Goal: Task Accomplishment & Management: Use online tool/utility

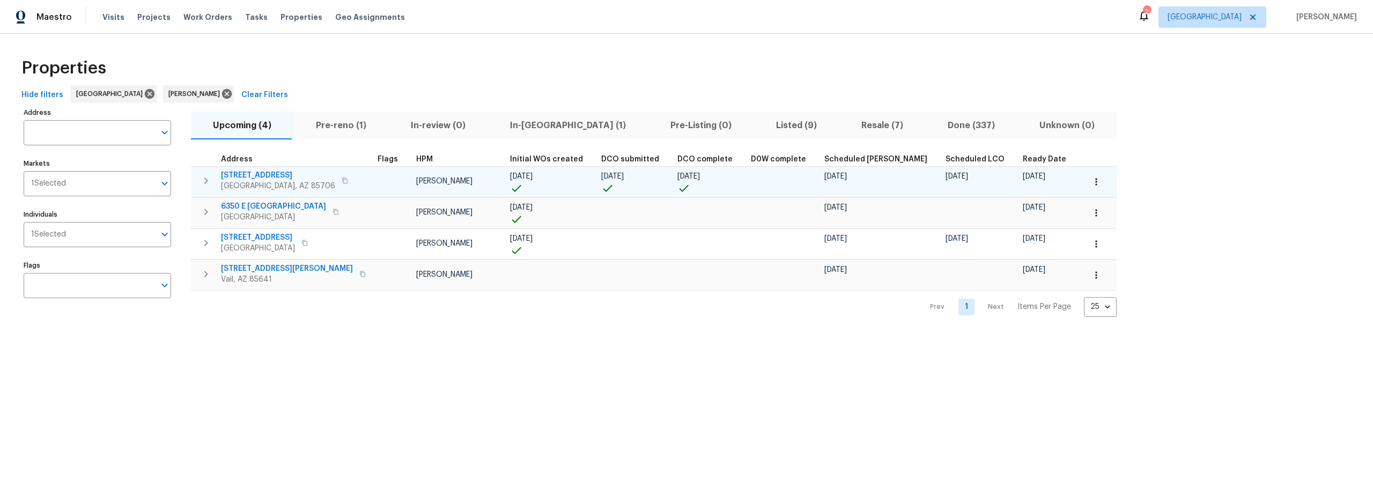
click at [273, 175] on span "5051 E Wash Overlook Dr" at bounding box center [278, 175] width 114 height 11
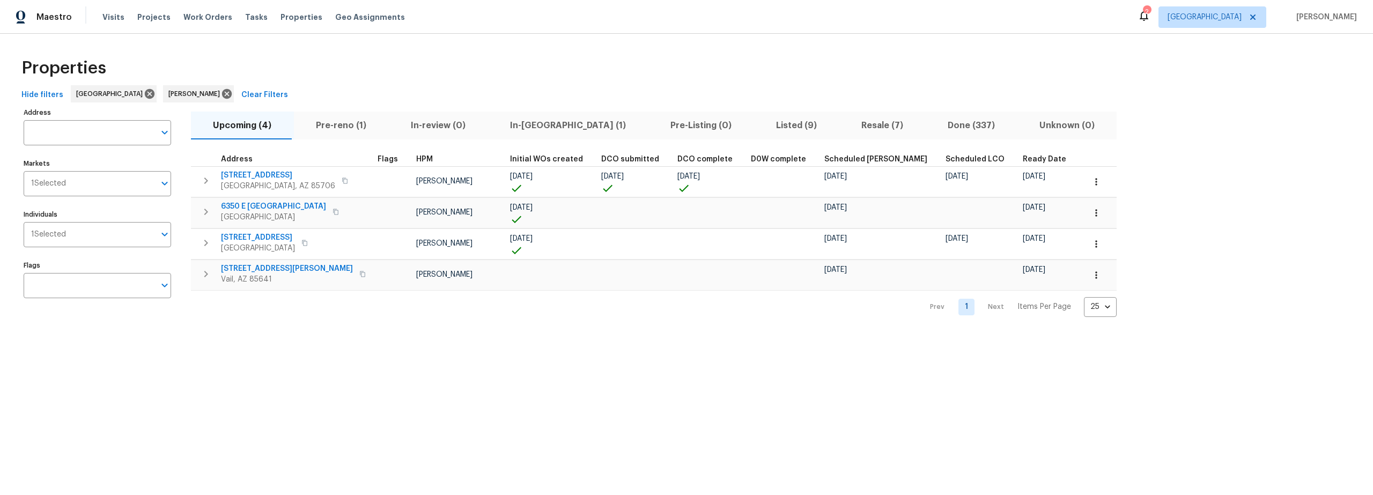
drag, startPoint x: 721, startPoint y: 128, endPoint x: 717, endPoint y: 132, distance: 6.5
click at [760, 127] on span "Listed (9)" at bounding box center [796, 125] width 72 height 15
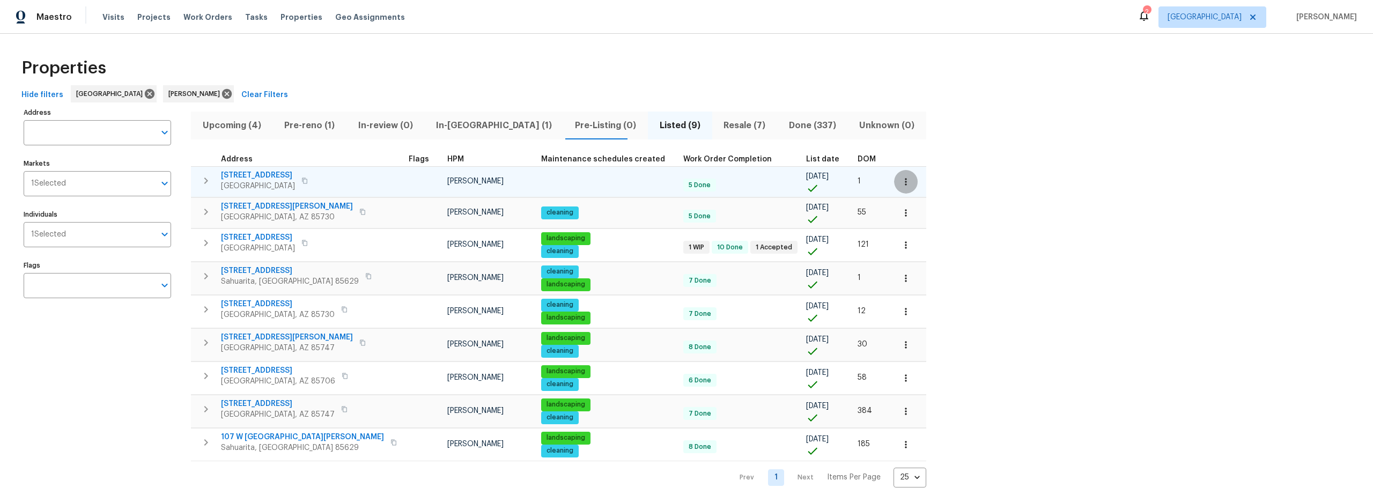
click at [901, 185] on icon "button" at bounding box center [906, 181] width 11 height 11
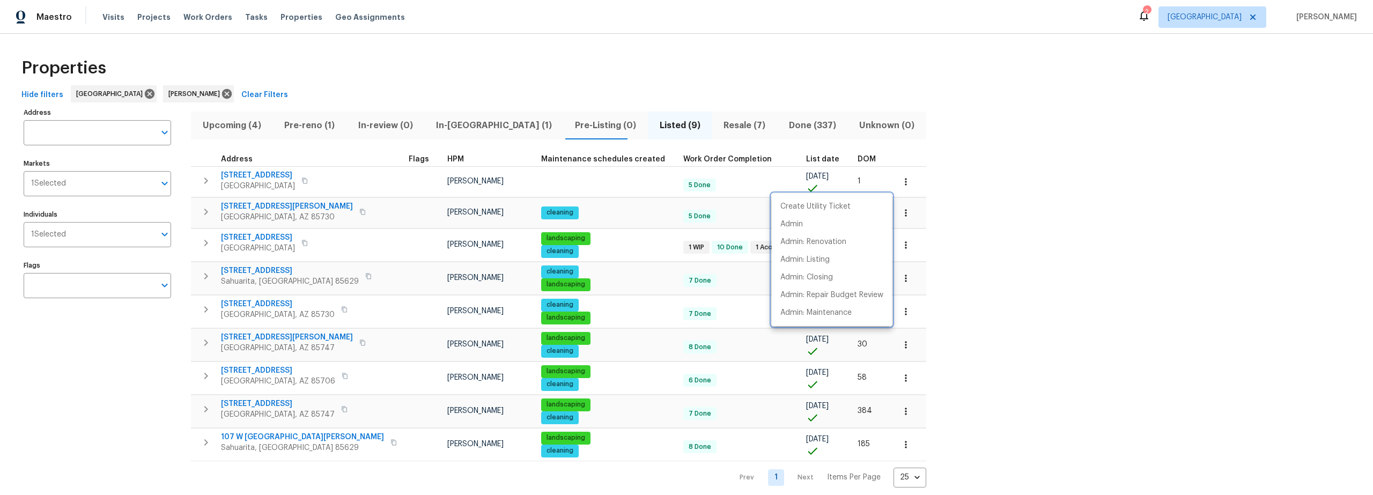
click at [208, 182] on div at bounding box center [686, 247] width 1373 height 495
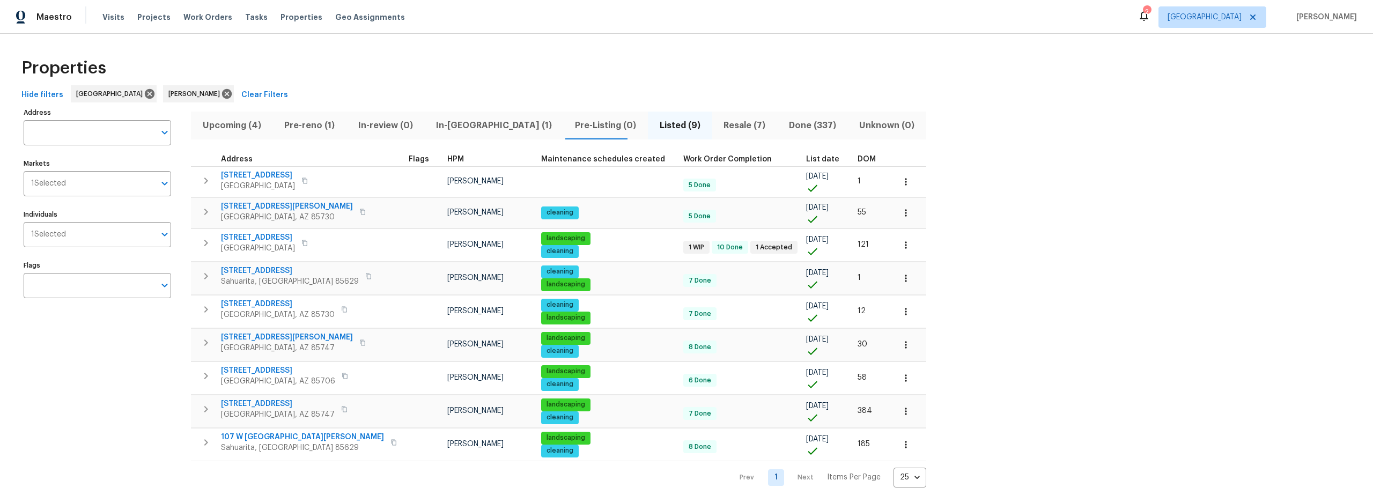
click at [201, 182] on div "Create Utility Ticket Admin Admin: Renovation Admin: Listing Admin: Closing Adm…" at bounding box center [686, 247] width 1373 height 495
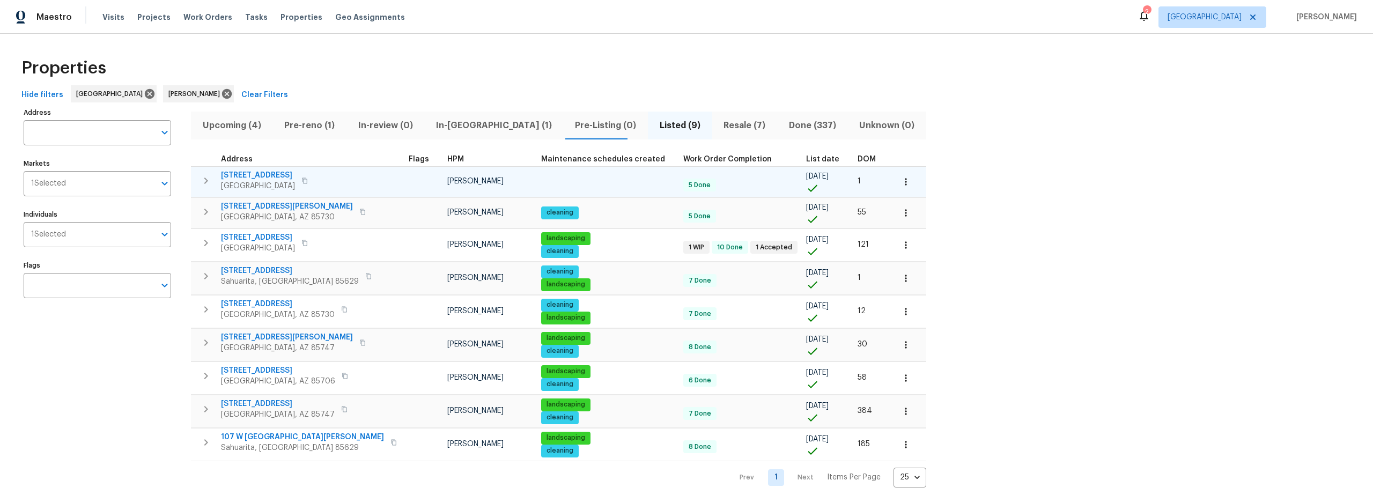
click at [205, 183] on icon "button" at bounding box center [206, 180] width 13 height 13
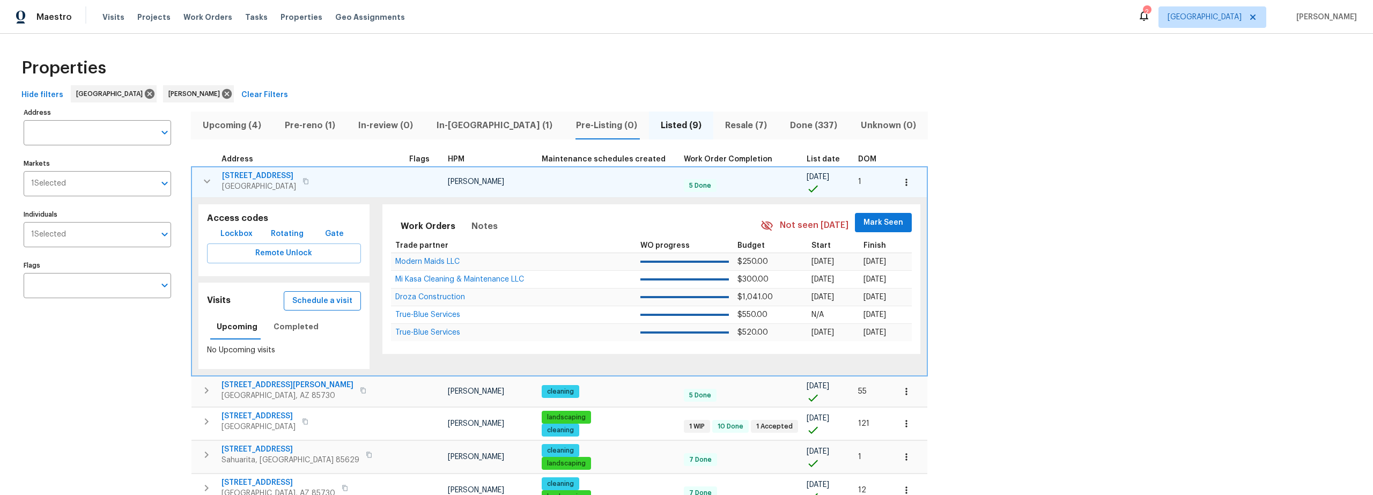
click at [319, 305] on span "Schedule a visit" at bounding box center [322, 300] width 60 height 13
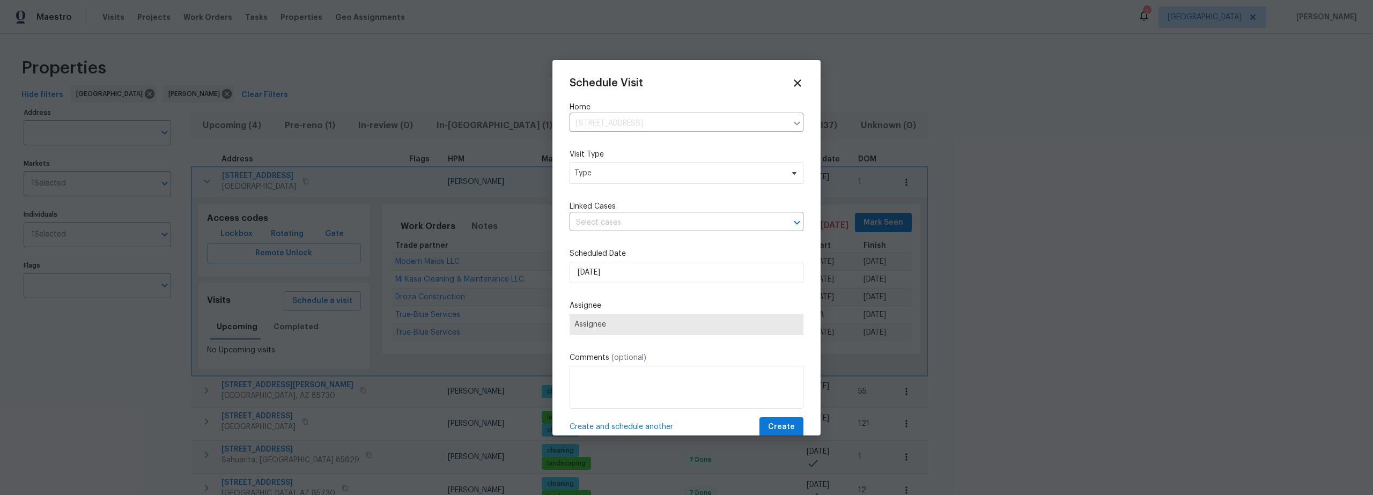
click at [661, 191] on div "Schedule Visit Home 478 S Contempo Dr, Tucson, AZ 85710 ​ Visit Type Type Linke…" at bounding box center [687, 257] width 234 height 360
click at [649, 180] on span "Type" at bounding box center [687, 173] width 234 height 21
type input "cus"
click at [624, 231] on div "Custom" at bounding box center [632, 223] width 119 height 15
click at [610, 225] on div "Custom" at bounding box center [632, 223] width 119 height 15
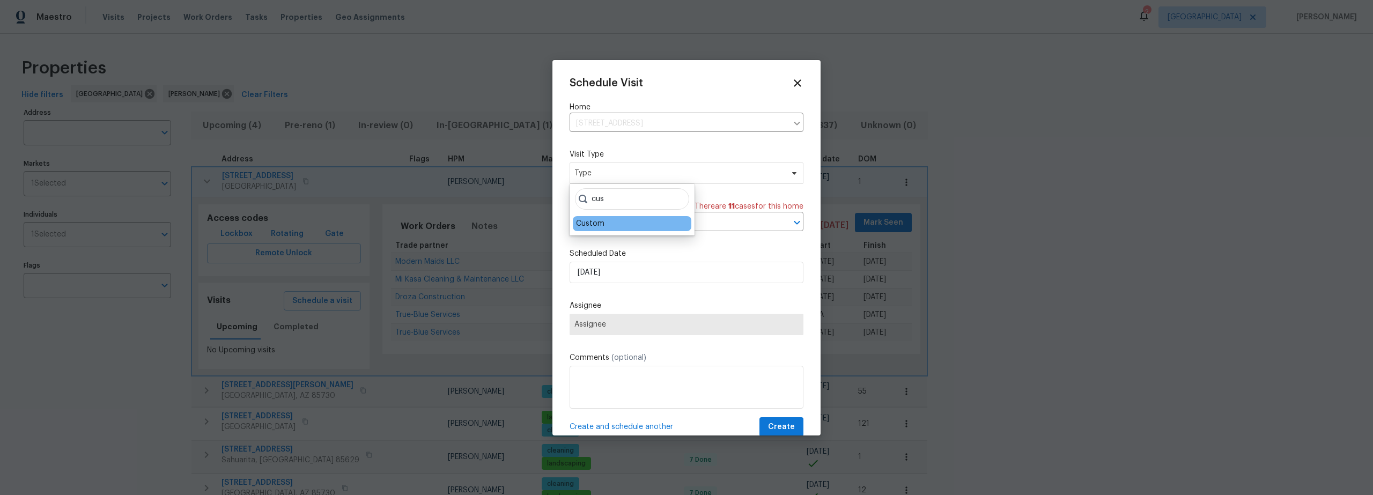
click at [588, 225] on div "Custom" at bounding box center [590, 223] width 28 height 11
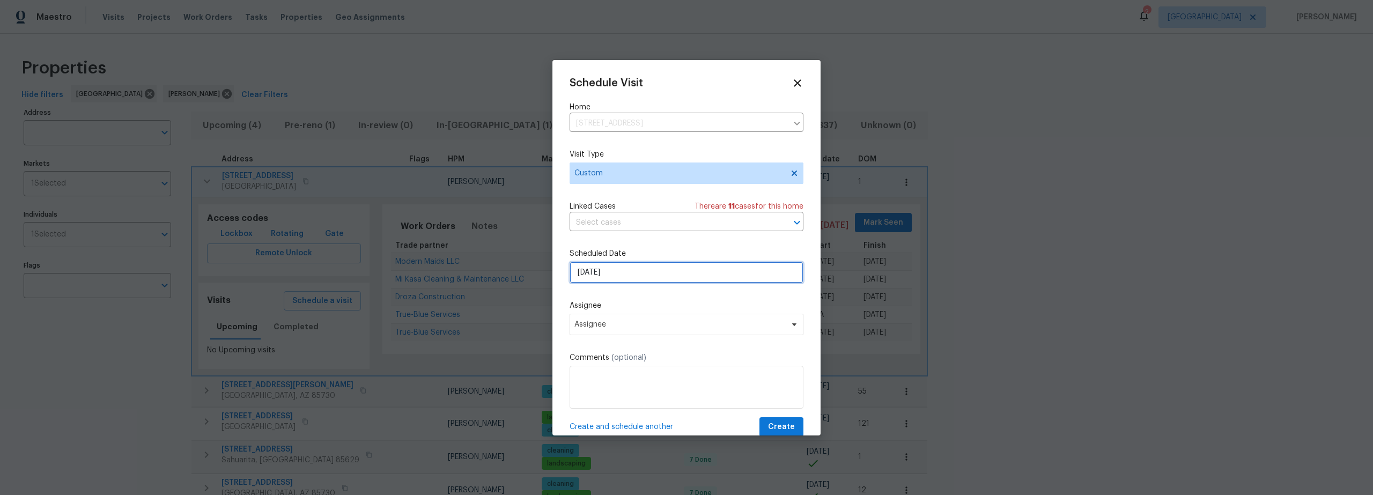
click at [632, 274] on input "[DATE]" at bounding box center [687, 272] width 234 height 21
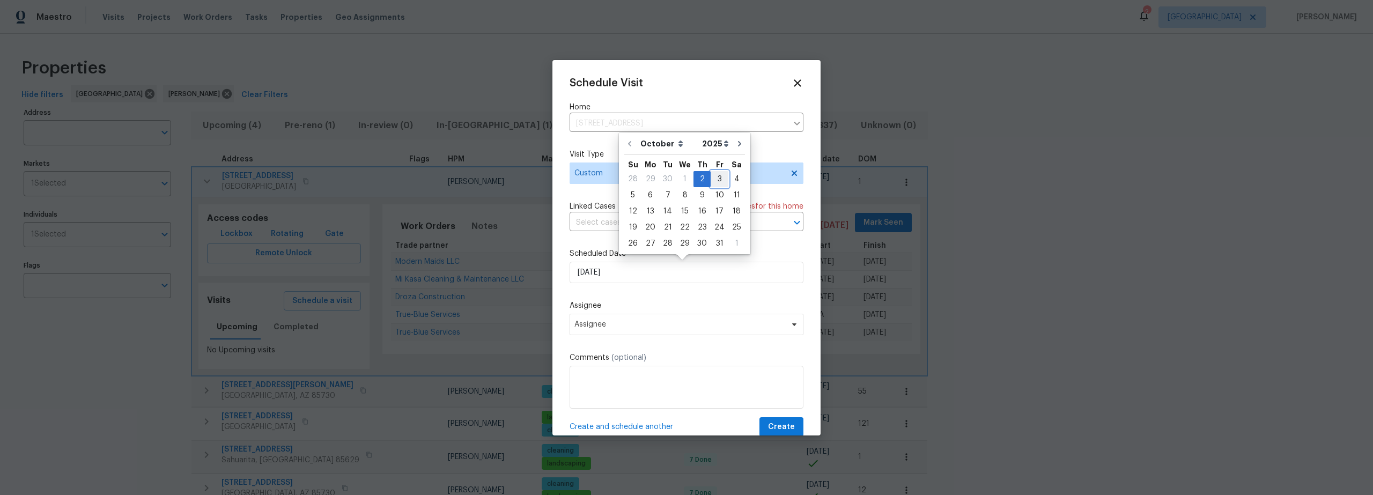
click at [712, 178] on div "3" at bounding box center [720, 179] width 18 height 15
type input "[DATE]"
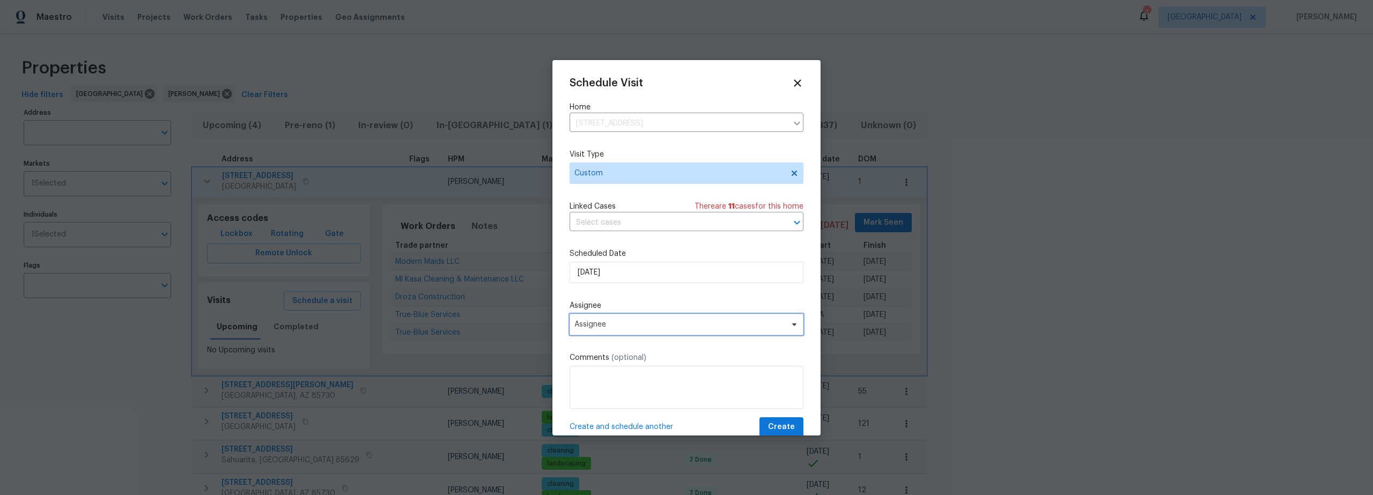
click at [612, 325] on span "Assignee" at bounding box center [679, 324] width 210 height 9
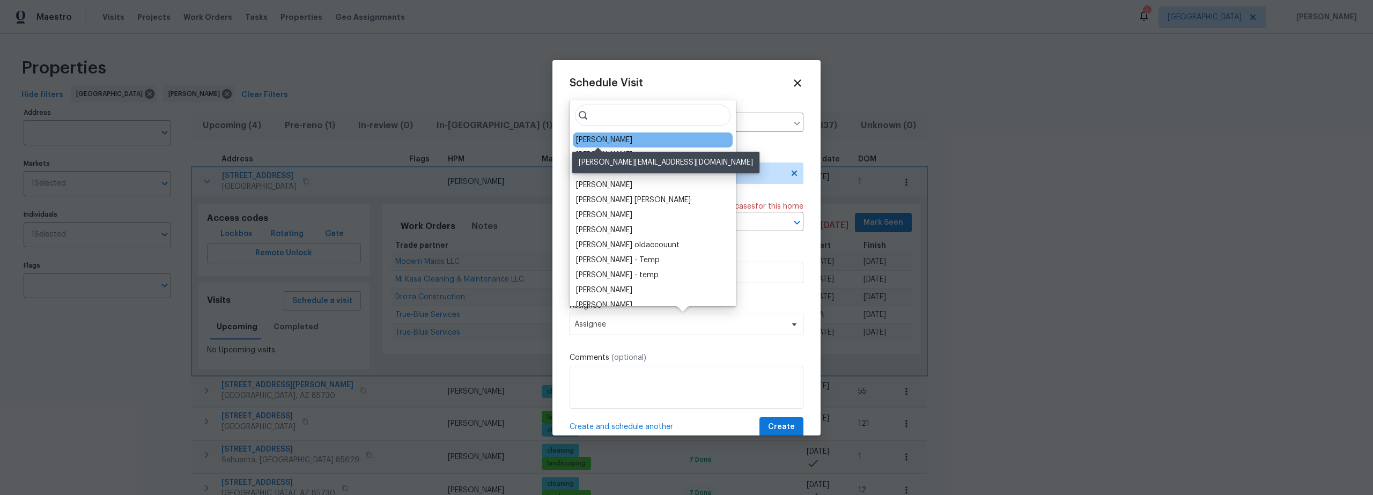
click at [606, 136] on div "[PERSON_NAME]" at bounding box center [604, 140] width 56 height 11
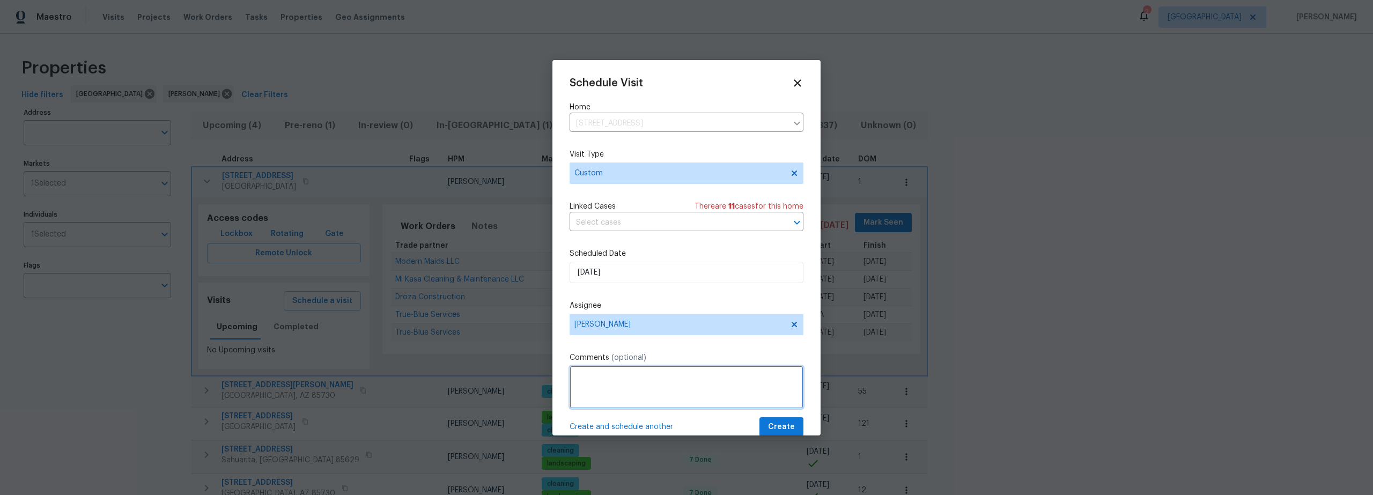
click at [623, 378] on textarea at bounding box center [687, 387] width 234 height 43
type textarea "check carpets"
click at [773, 421] on span "Create" at bounding box center [781, 427] width 27 height 13
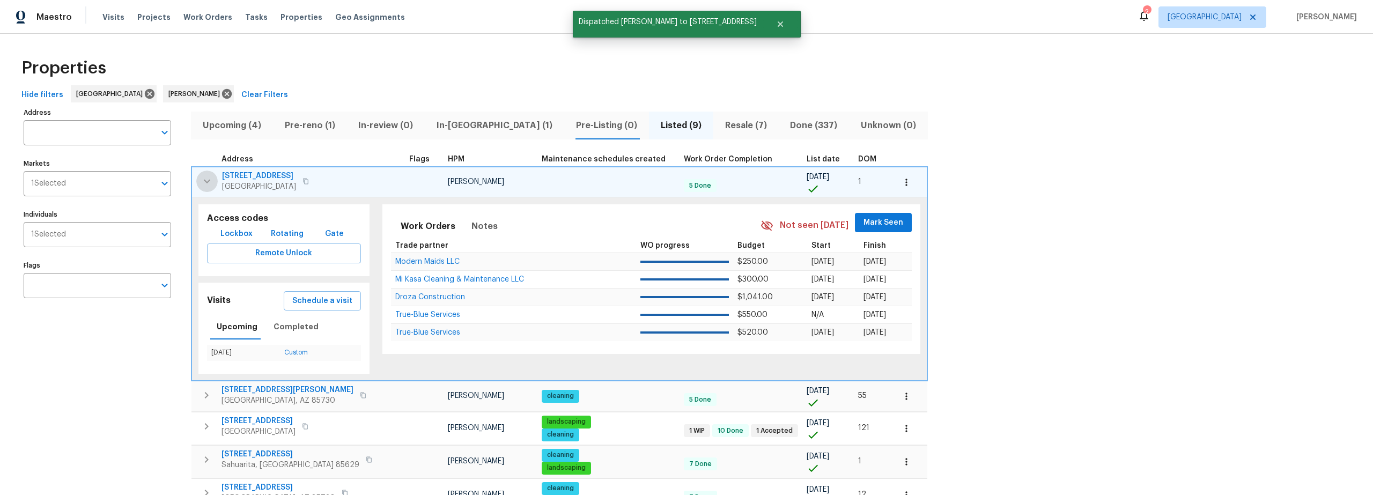
click at [209, 178] on icon "button" at bounding box center [207, 181] width 13 height 13
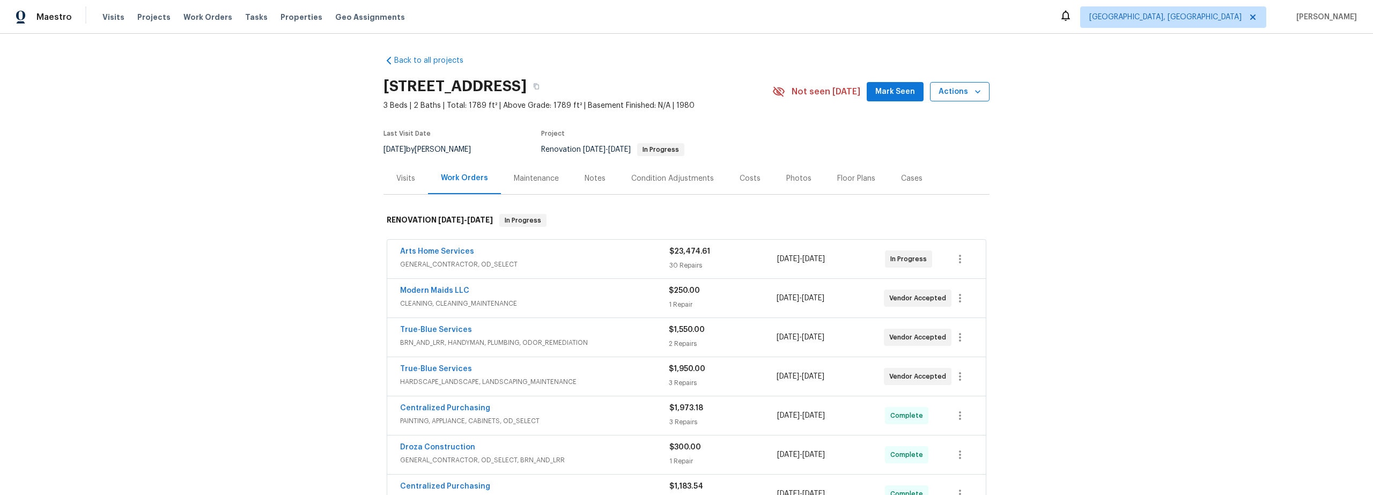
click at [946, 93] on span "Actions" at bounding box center [960, 91] width 42 height 13
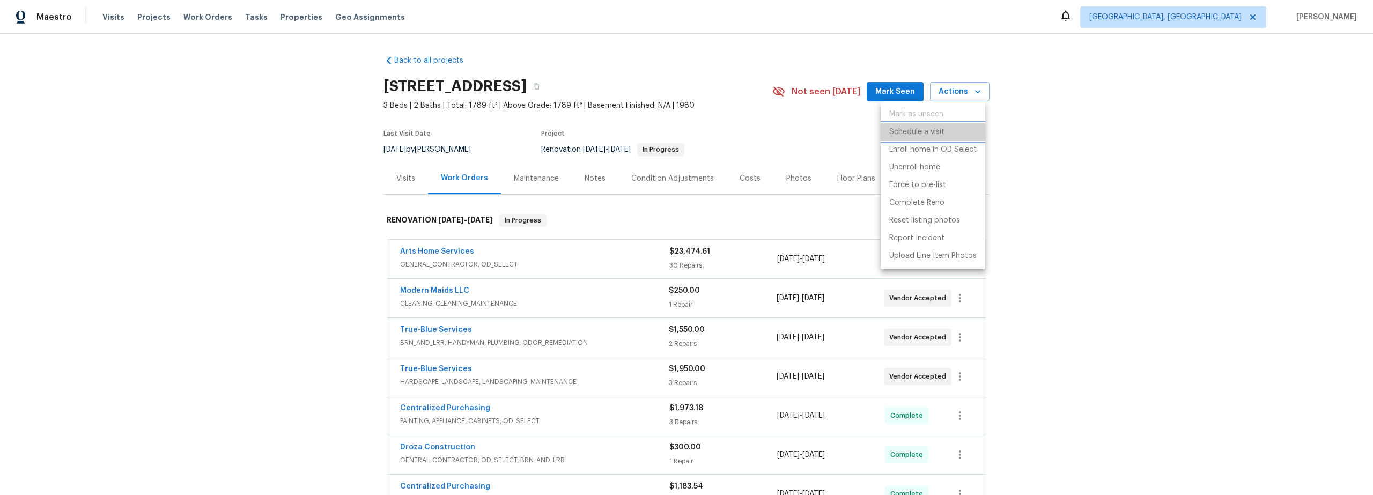
click at [914, 129] on p "Schedule a visit" at bounding box center [916, 132] width 55 height 11
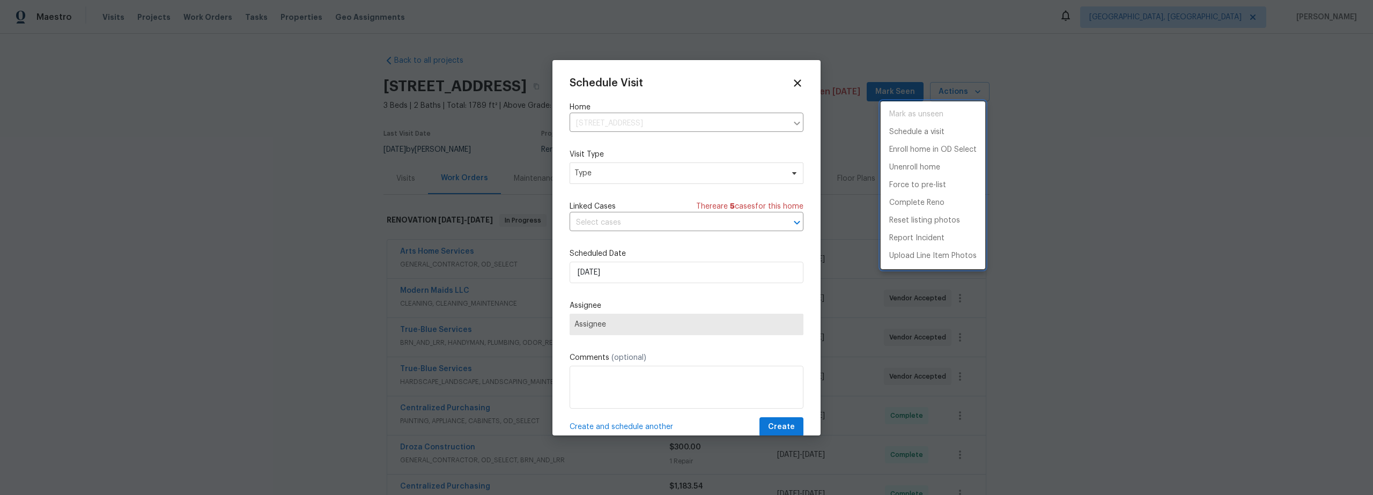
click at [621, 323] on div at bounding box center [686, 247] width 1373 height 495
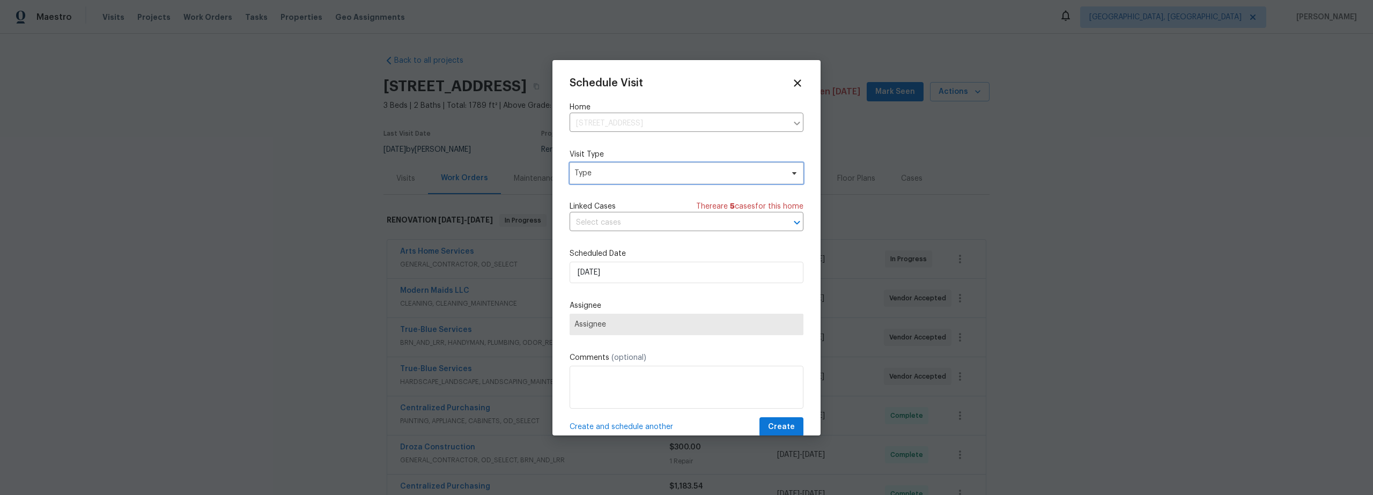
click at [627, 170] on span "Type" at bounding box center [678, 173] width 209 height 11
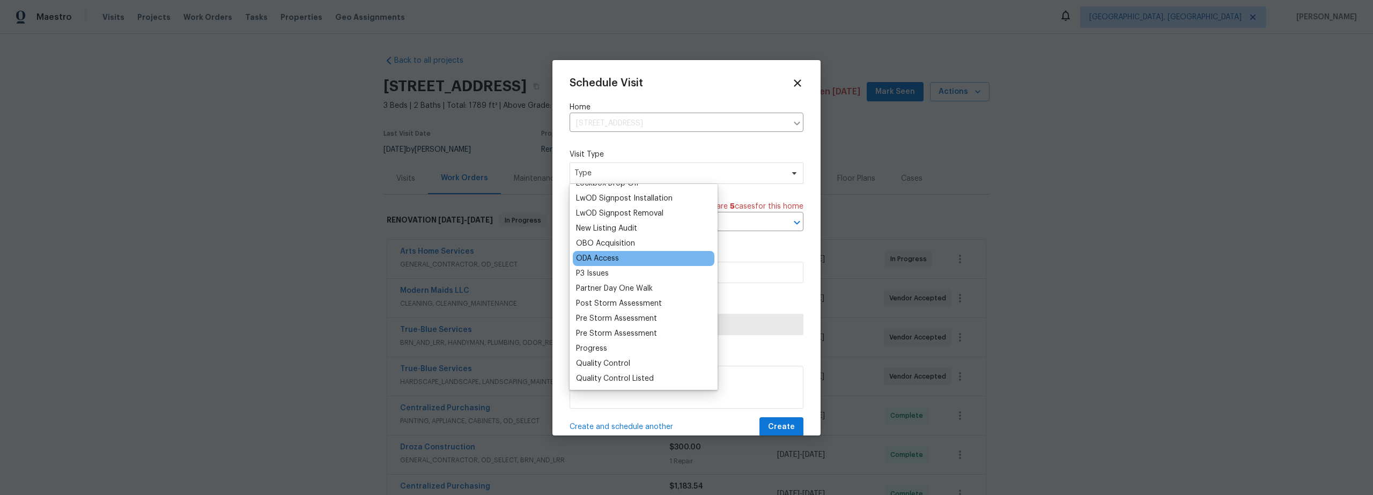
scroll to position [601, 0]
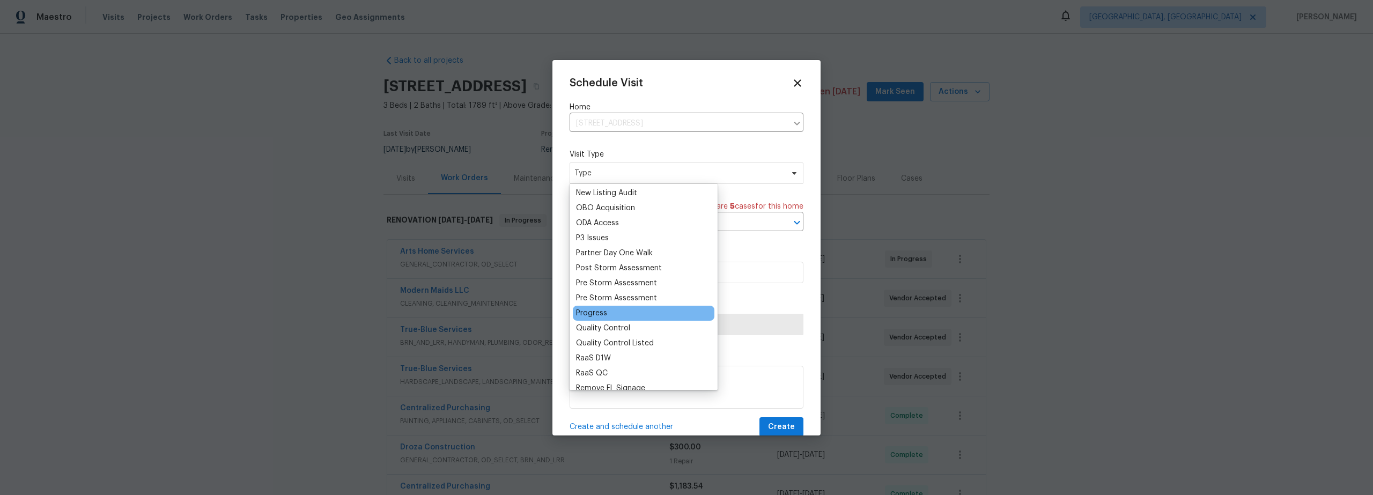
click at [591, 310] on div "Progress" at bounding box center [591, 313] width 31 height 11
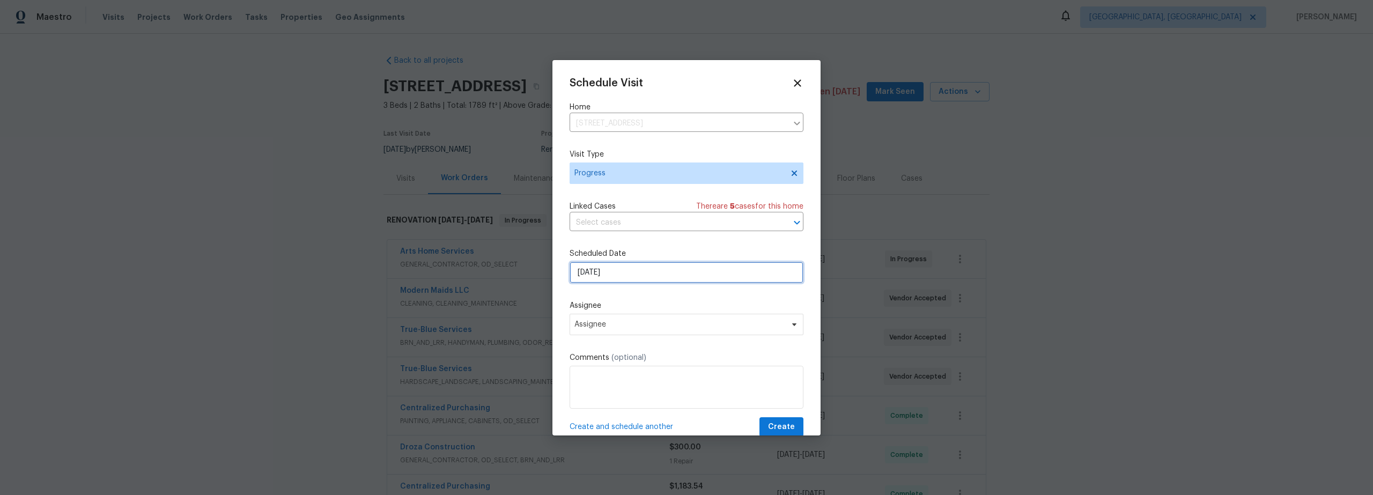
click at [633, 275] on input "[DATE]" at bounding box center [687, 272] width 234 height 21
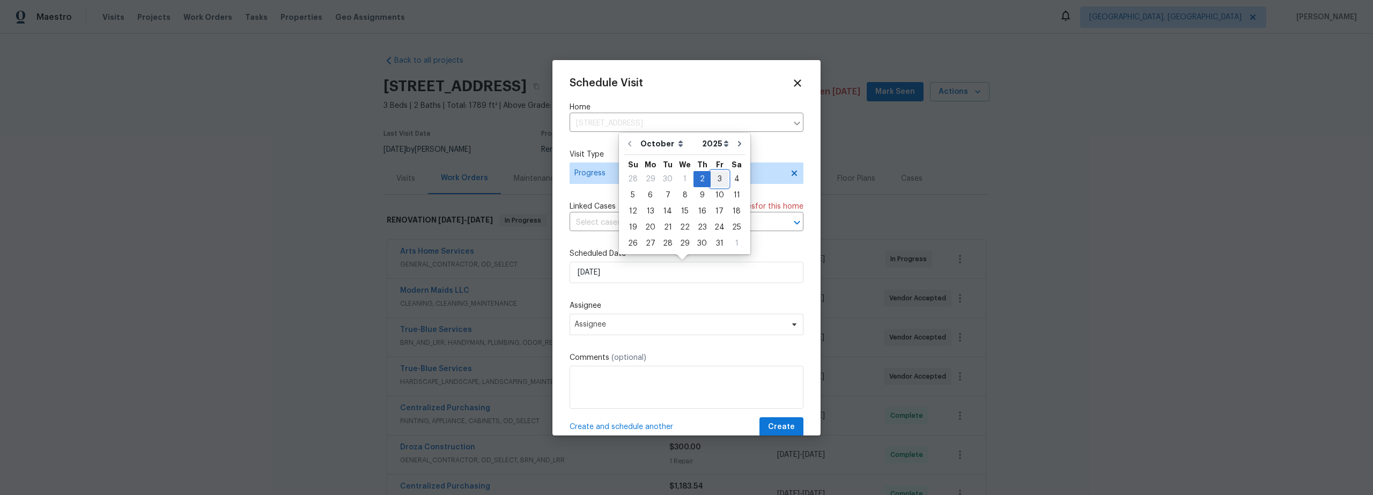
click at [713, 178] on div "3" at bounding box center [720, 179] width 18 height 15
type input "[DATE]"
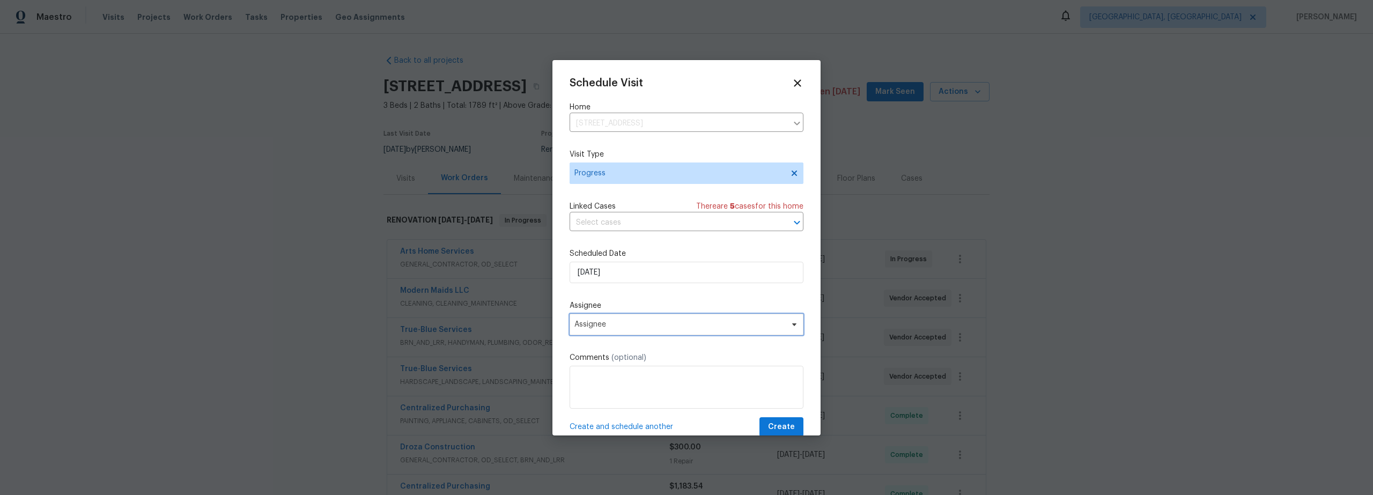
click at [640, 330] on span "Assignee" at bounding box center [687, 324] width 234 height 21
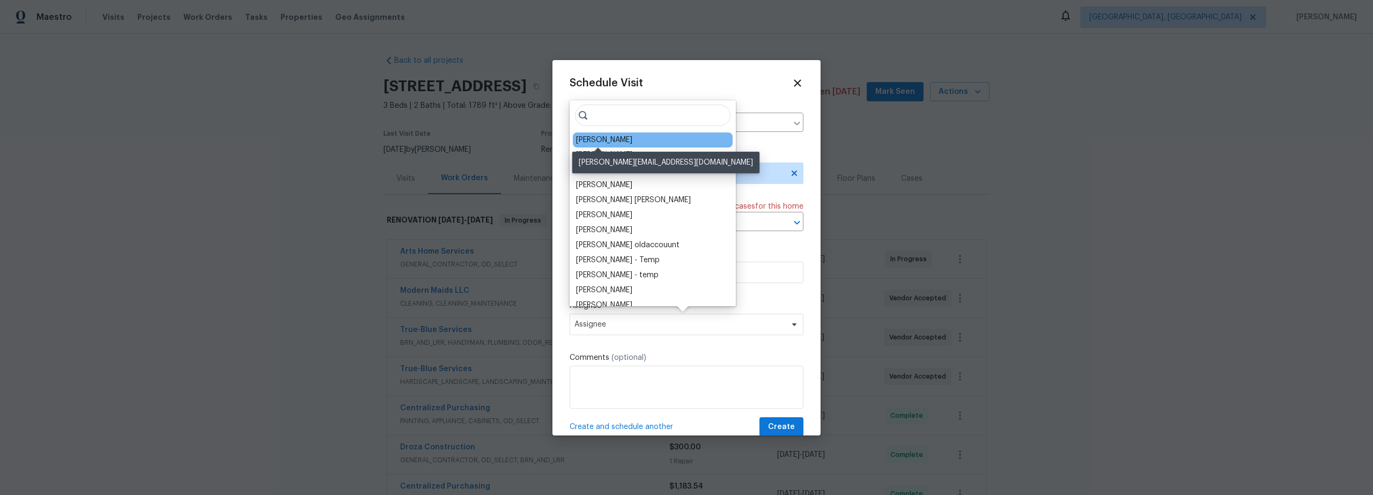
click at [610, 139] on div "[PERSON_NAME]" at bounding box center [604, 140] width 56 height 11
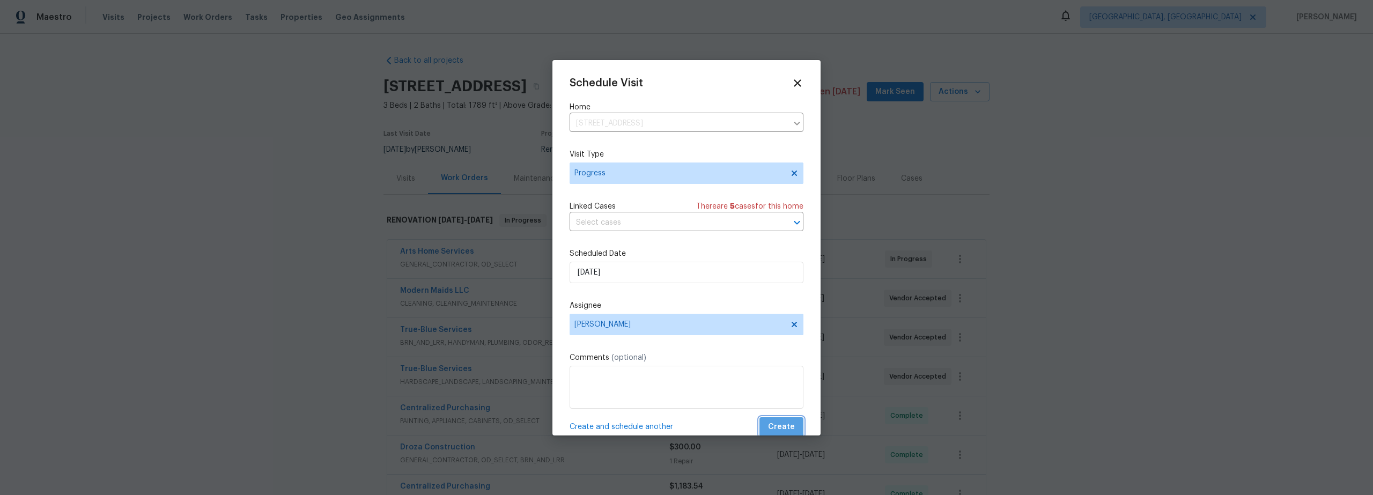
click at [770, 422] on span "Create" at bounding box center [781, 427] width 27 height 13
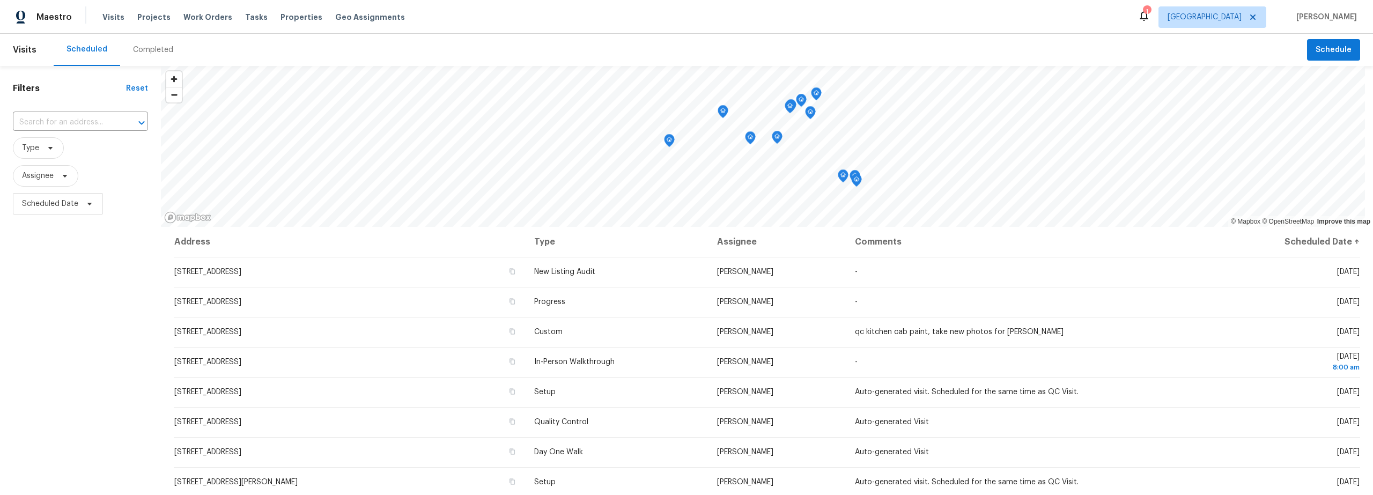
click at [145, 54] on div "Completed" at bounding box center [153, 50] width 40 height 11
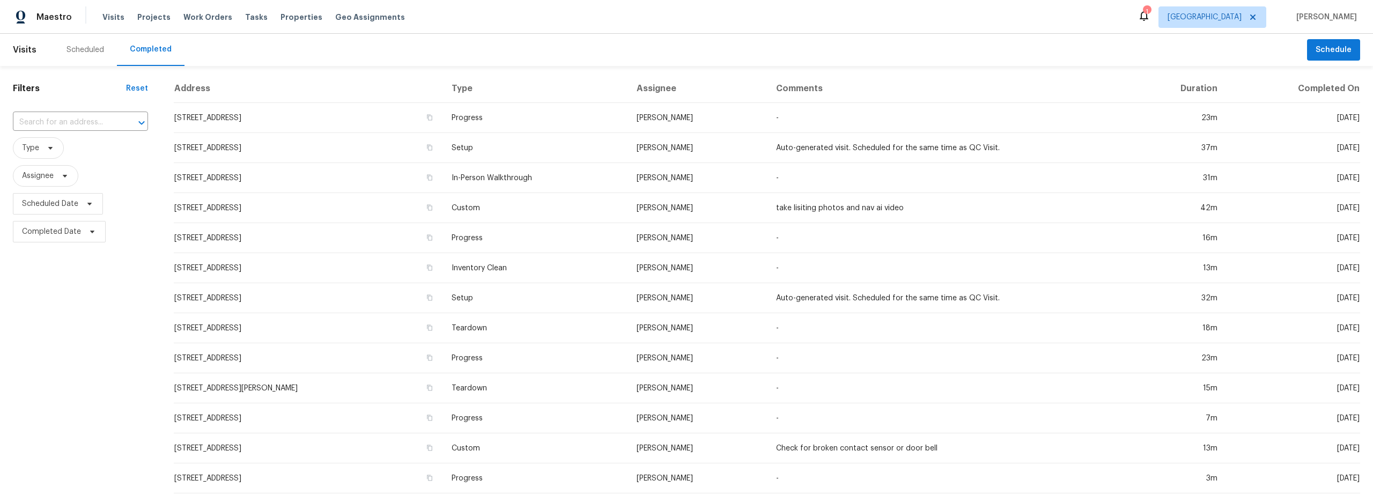
click at [94, 48] on div "Scheduled" at bounding box center [86, 50] width 38 height 11
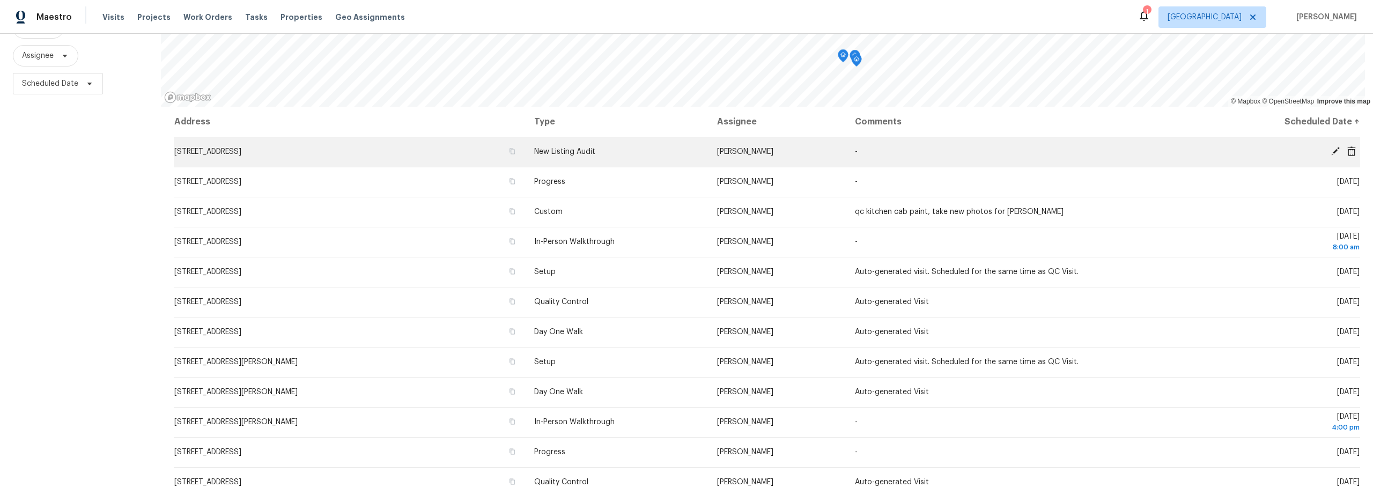
scroll to position [120, 0]
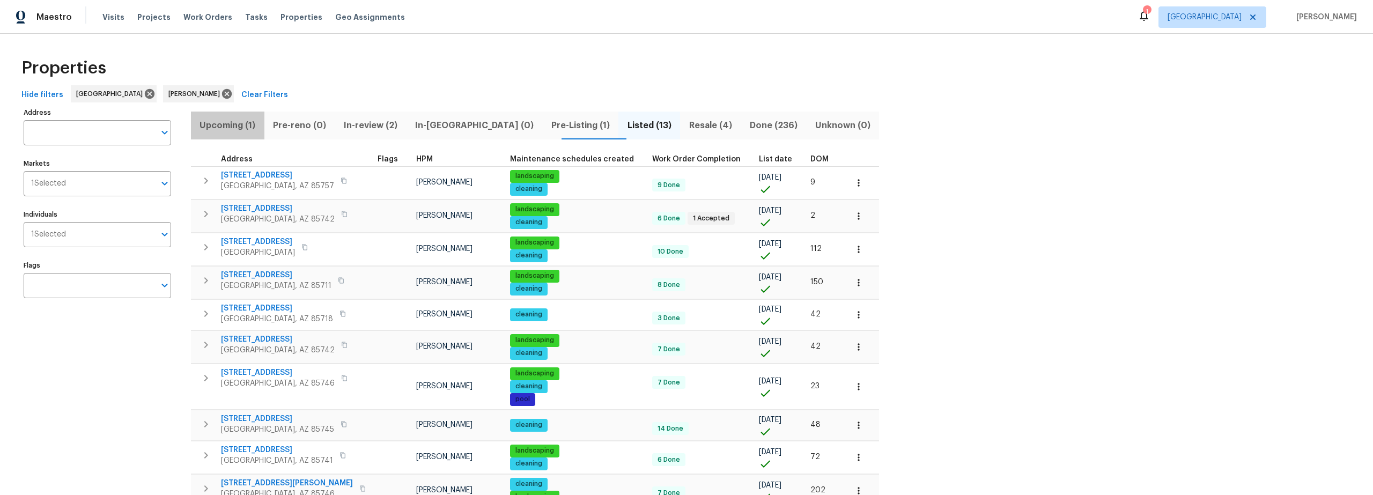
drag, startPoint x: 233, startPoint y: 122, endPoint x: 239, endPoint y: 122, distance: 6.4
click at [233, 122] on span "Upcoming (1)" at bounding box center [227, 125] width 61 height 15
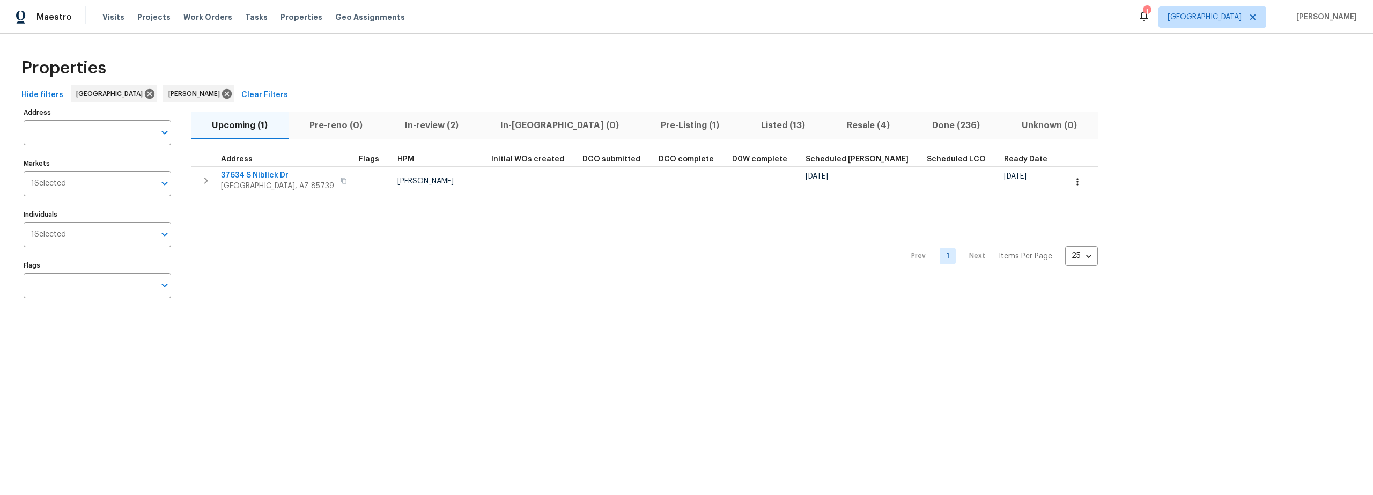
click at [646, 124] on span "Pre-Listing (1)" at bounding box center [689, 125] width 87 height 15
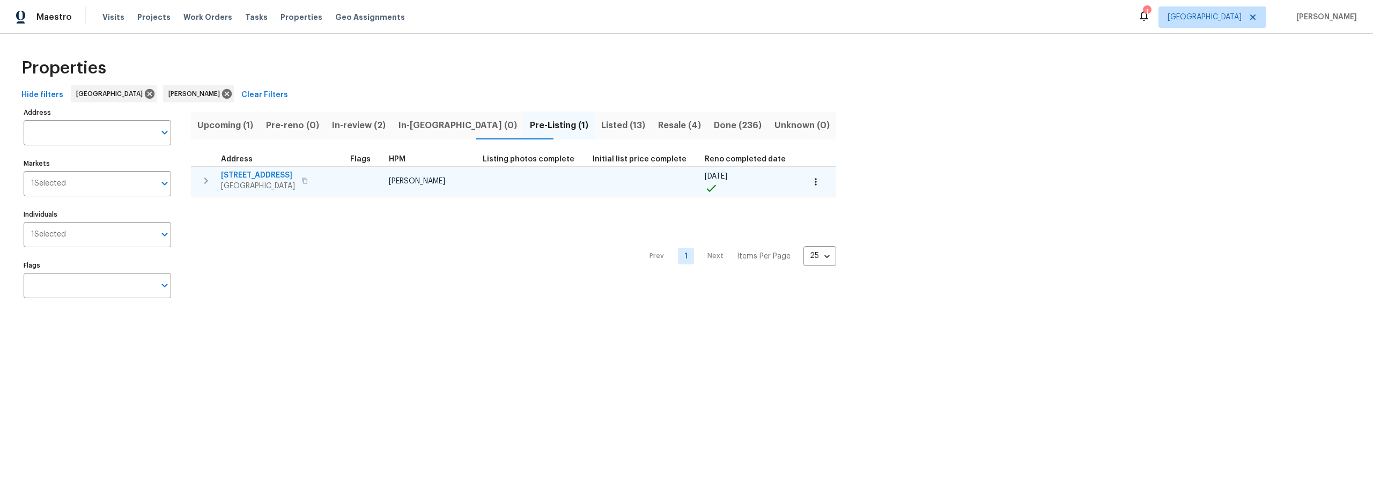
click at [245, 171] on span "1917 W Saxony Rd" at bounding box center [258, 175] width 74 height 11
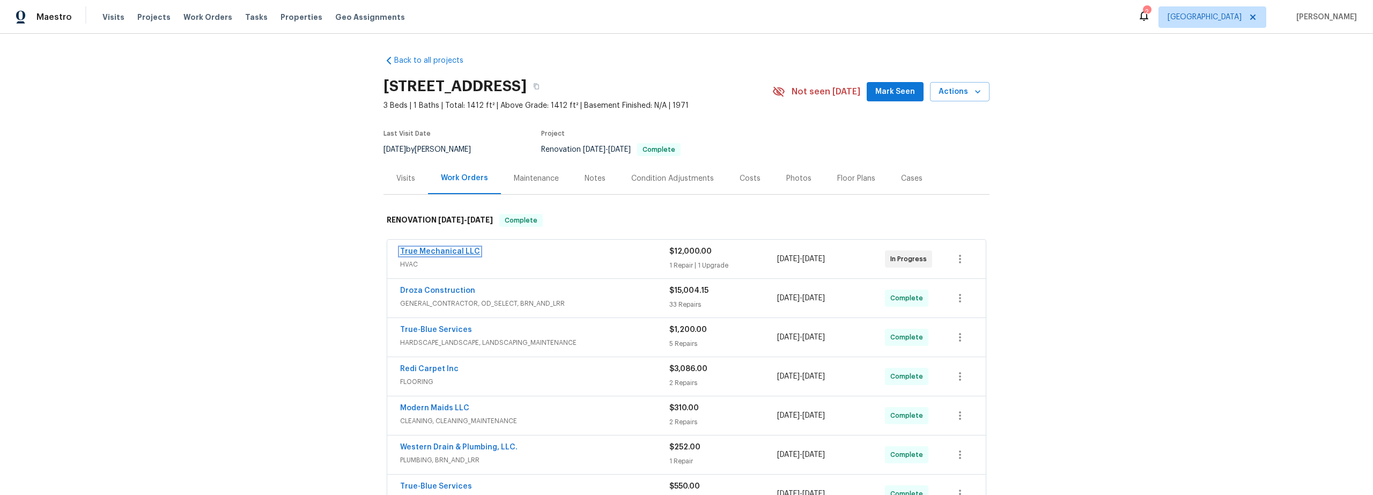
click at [455, 251] on link "True Mechanical LLC" at bounding box center [440, 252] width 80 height 8
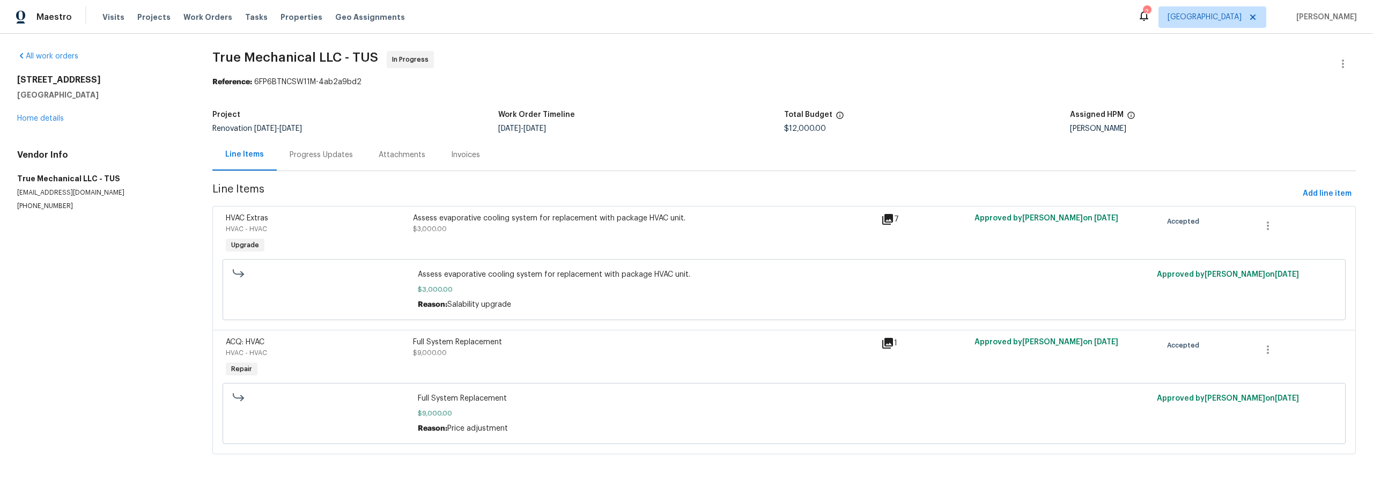
click at [322, 156] on div "Progress Updates" at bounding box center [321, 155] width 63 height 11
